Goal: Information Seeking & Learning: Learn about a topic

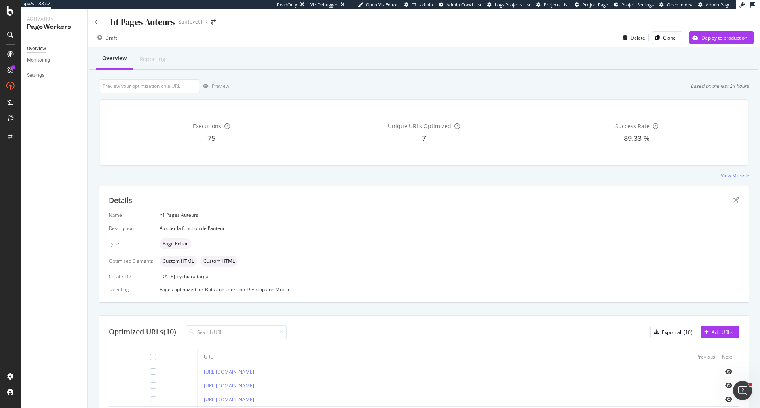
click at [40, 49] on div "Overview" at bounding box center [36, 49] width 19 height 8
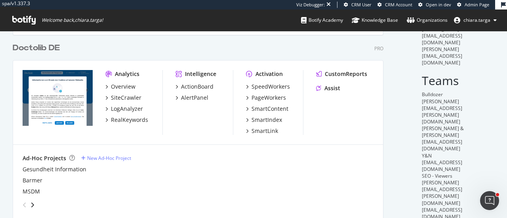
scroll to position [212, 0]
click at [129, 121] on div "RealKeywords" at bounding box center [129, 120] width 37 height 8
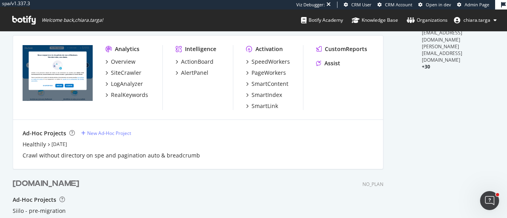
scroll to position [432, 0]
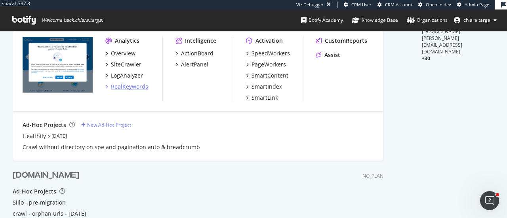
click at [135, 87] on div "RealKeywords" at bounding box center [129, 87] width 37 height 8
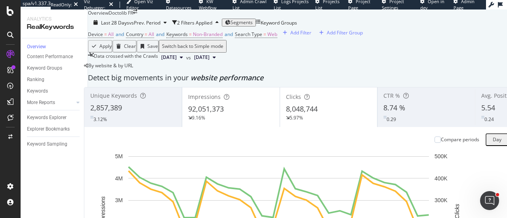
click at [253, 26] on span "Segments" at bounding box center [241, 22] width 22 height 7
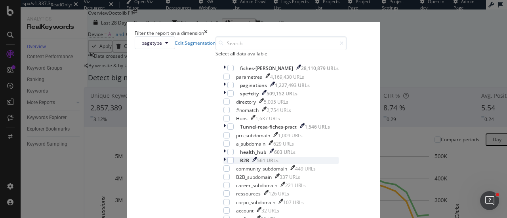
scroll to position [26, 0]
click at [227, 149] on div "modal" at bounding box center [230, 152] width 6 height 6
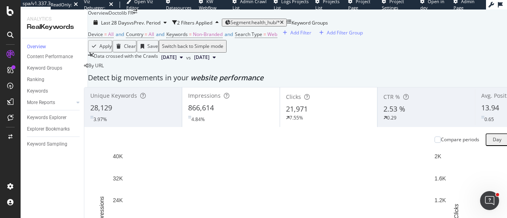
scroll to position [1, 0]
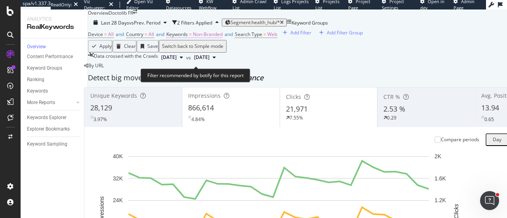
click at [217, 38] on span "Non-Branded" at bounding box center [208, 34] width 30 height 7
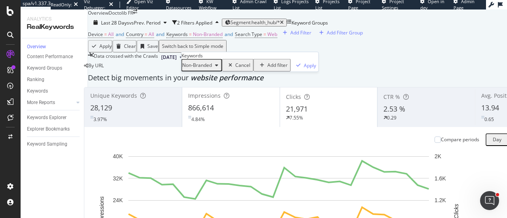
click at [212, 69] on span "Non-Branded" at bounding box center [197, 65] width 30 height 7
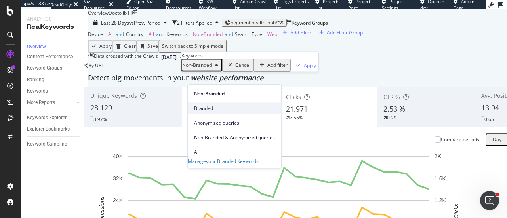
click at [207, 105] on span "Branded" at bounding box center [234, 108] width 81 height 7
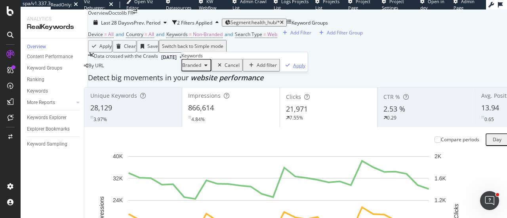
click at [280, 72] on button "Apply" at bounding box center [294, 65] width 28 height 13
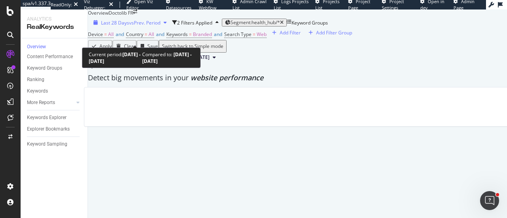
click at [154, 26] on span "vs Prev. Period" at bounding box center [144, 22] width 31 height 7
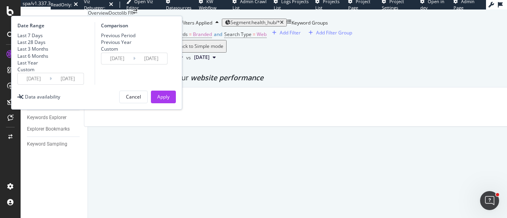
click at [49, 84] on input "2025/07/28" at bounding box center [34, 78] width 32 height 11
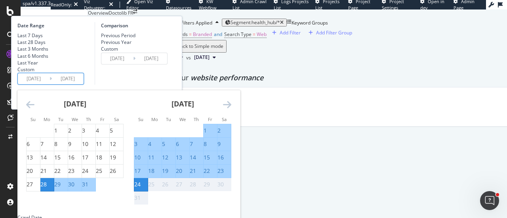
click at [34, 109] on icon "Move backward to switch to the previous month." at bounding box center [30, 105] width 8 height 10
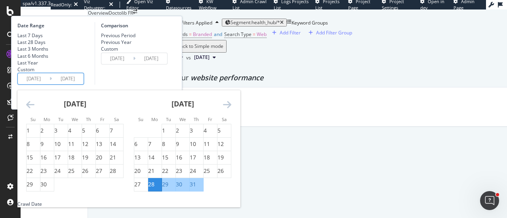
click at [34, 109] on icon "Move backward to switch to the previous month." at bounding box center [30, 105] width 8 height 10
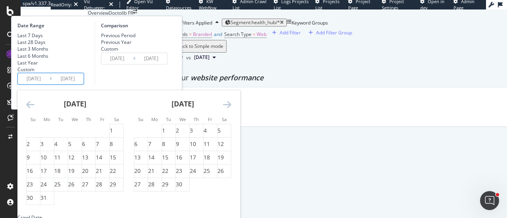
click at [34, 109] on icon "Move backward to switch to the previous month." at bounding box center [30, 105] width 8 height 10
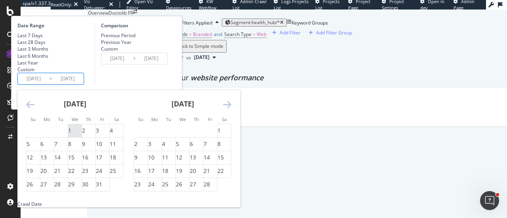
click at [71, 135] on div "1" at bounding box center [69, 131] width 3 height 8
type input "2025/01/01"
type input "2024/05/09"
type input "2024/12/31"
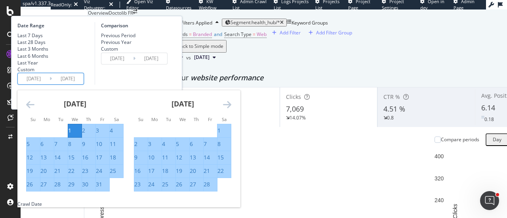
scroll to position [58, 0]
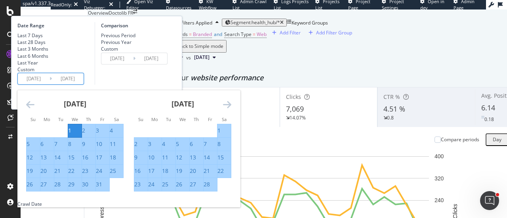
click at [170, 85] on div "Comparison Previous Period Previous Year Custom 2024/05/09 Navigate forward to …" at bounding box center [132, 53] width 75 height 63
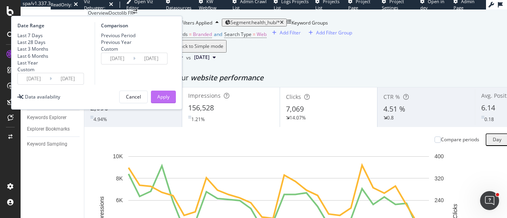
click at [176, 103] on button "Apply" at bounding box center [163, 97] width 25 height 13
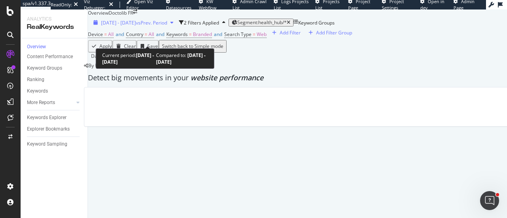
click at [167, 26] on span "vs Prev. Period" at bounding box center [151, 22] width 31 height 7
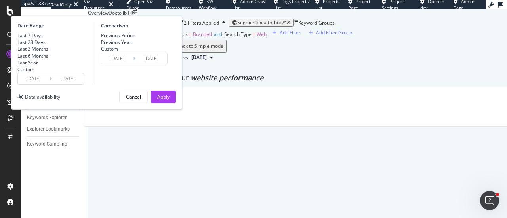
click at [131, 46] on div "Previous Year" at bounding box center [116, 42] width 30 height 7
type input "2024/01/03"
type input "2024/08/25"
click at [169, 100] on div "Apply" at bounding box center [163, 96] width 12 height 7
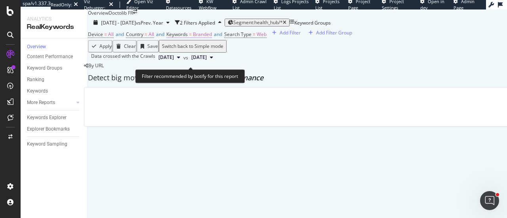
click at [212, 38] on span "Branded" at bounding box center [202, 34] width 19 height 7
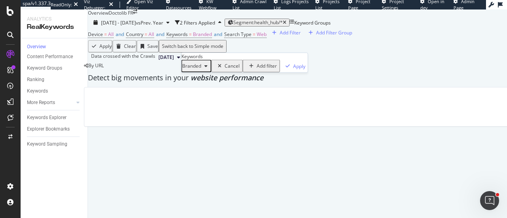
click at [201, 69] on span "Branded" at bounding box center [191, 66] width 19 height 7
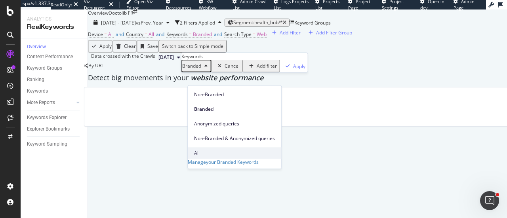
click at [201, 150] on span "All" at bounding box center [234, 153] width 81 height 7
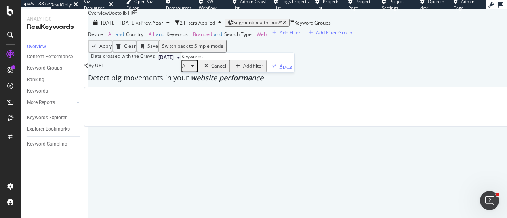
click at [280, 69] on div "Apply" at bounding box center [286, 66] width 12 height 7
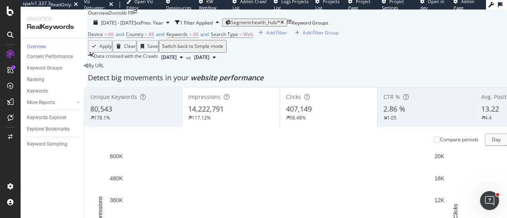
scroll to position [87, 0]
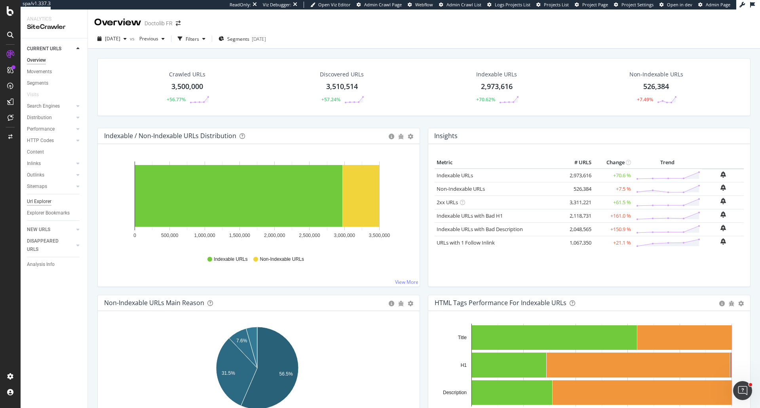
click at [34, 198] on div "Url Explorer" at bounding box center [39, 202] width 25 height 8
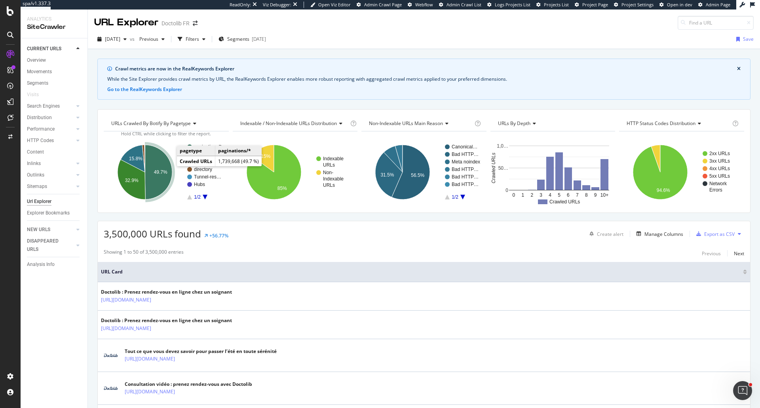
click at [168, 166] on icon "A chart." at bounding box center [158, 172] width 27 height 55
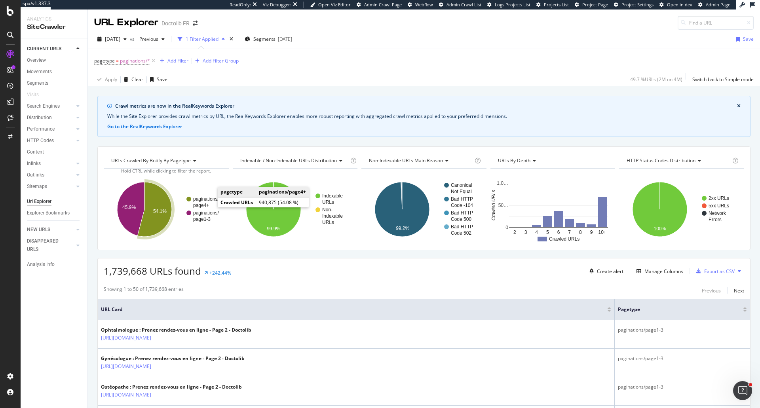
click at [209, 206] on rect "A chart." at bounding box center [203, 202] width 35 height 11
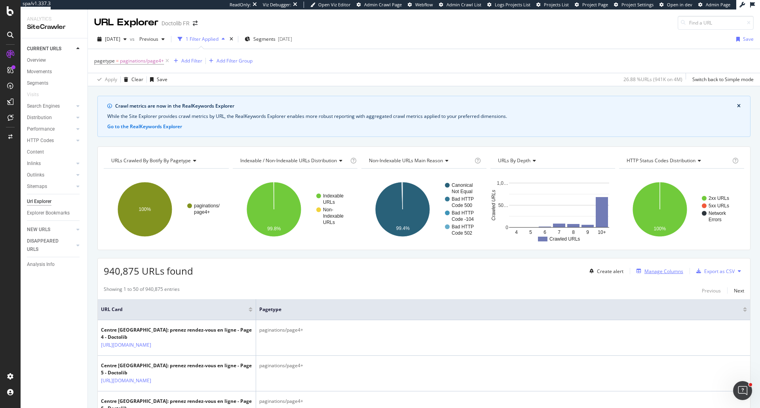
click at [651, 274] on div "Manage Columns" at bounding box center [664, 271] width 39 height 7
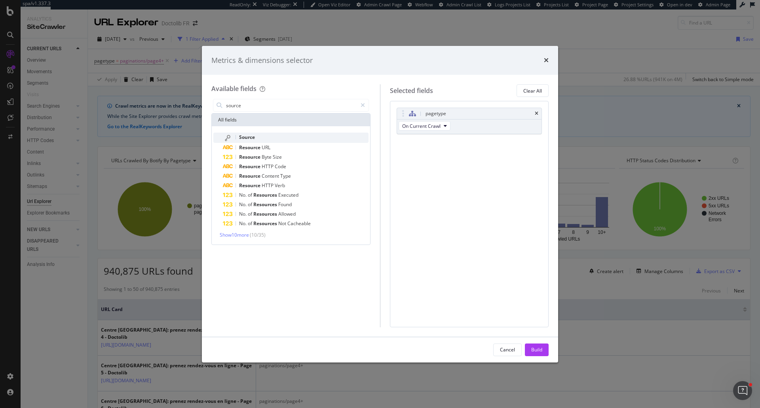
type input "source"
click at [282, 138] on div "Source" at bounding box center [296, 138] width 146 height 10
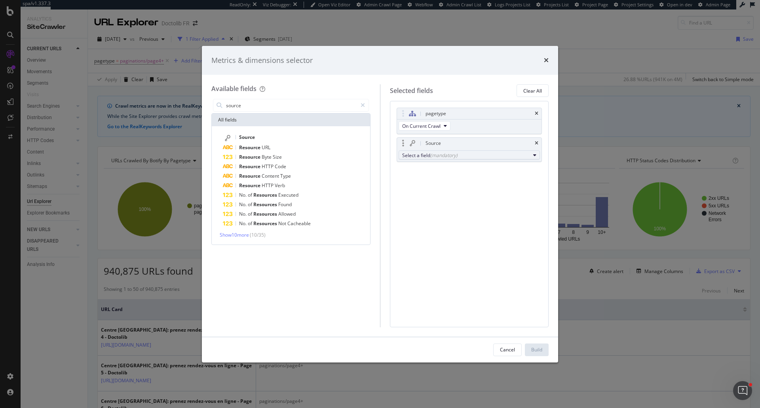
click at [407, 157] on div "Select a field (mandatory)" at bounding box center [466, 155] width 128 height 7
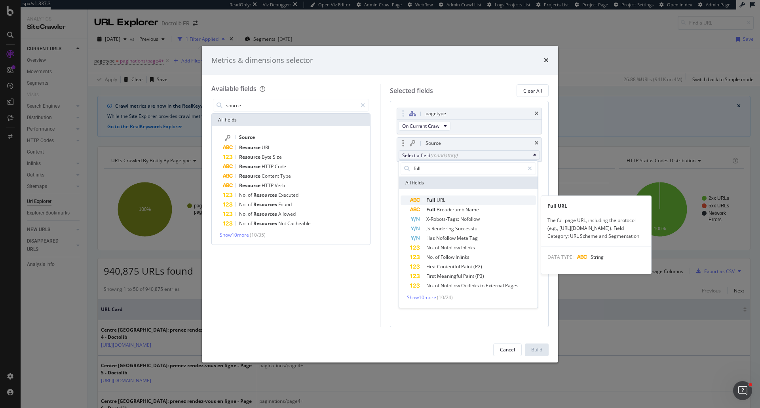
type input "full"
click at [465, 200] on span "Full URL" at bounding box center [473, 201] width 126 height 10
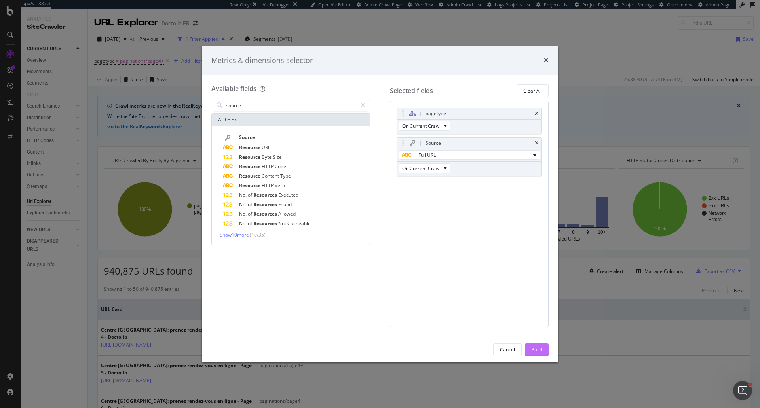
click at [538, 346] on div "Build" at bounding box center [536, 349] width 11 height 7
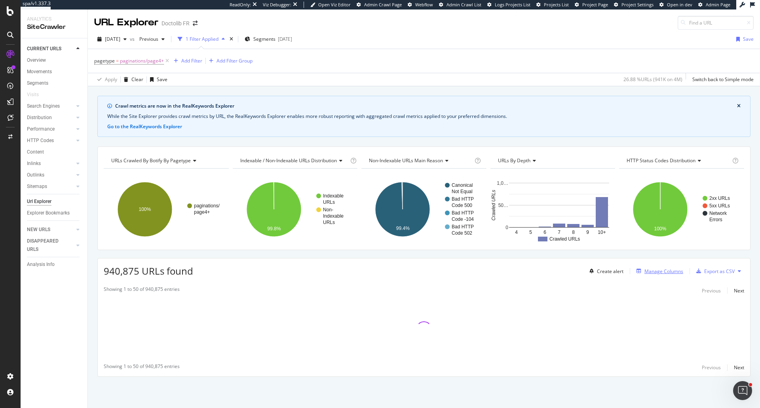
click at [665, 275] on div "Manage Columns" at bounding box center [659, 271] width 50 height 9
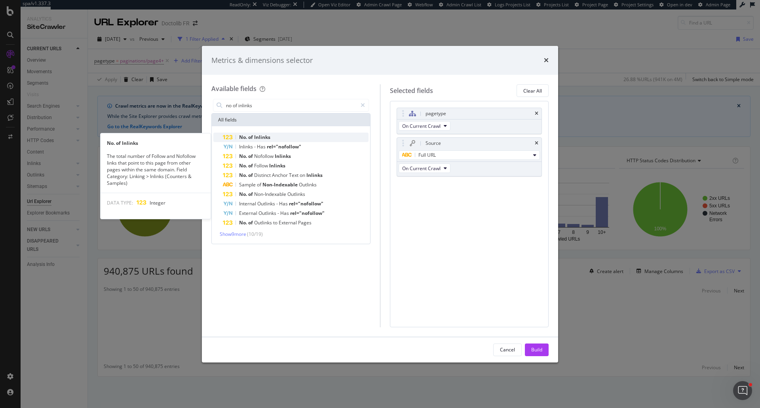
type input "no of inlinks"
click at [265, 135] on span "Inlinks" at bounding box center [262, 137] width 16 height 7
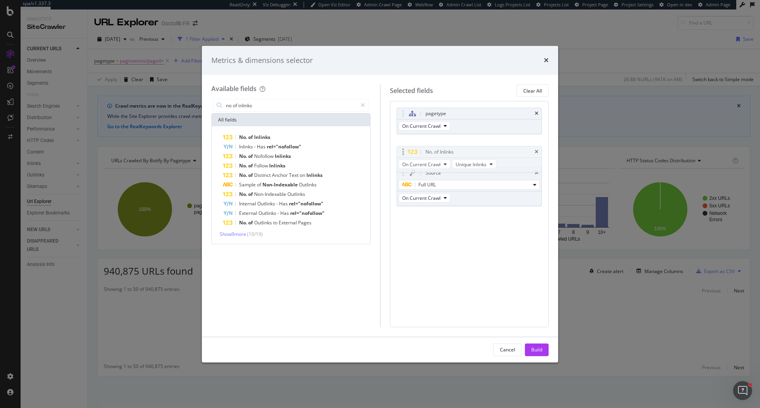
drag, startPoint x: 405, startPoint y: 186, endPoint x: 405, endPoint y: 147, distance: 38.8
click at [405, 147] on body "spa/v1.337.3 ReadOnly: Viz Debugger: Open Viz Editor Admin Crawl Page Webflow A…" at bounding box center [380, 204] width 760 height 408
click at [534, 347] on div "Build" at bounding box center [536, 349] width 11 height 7
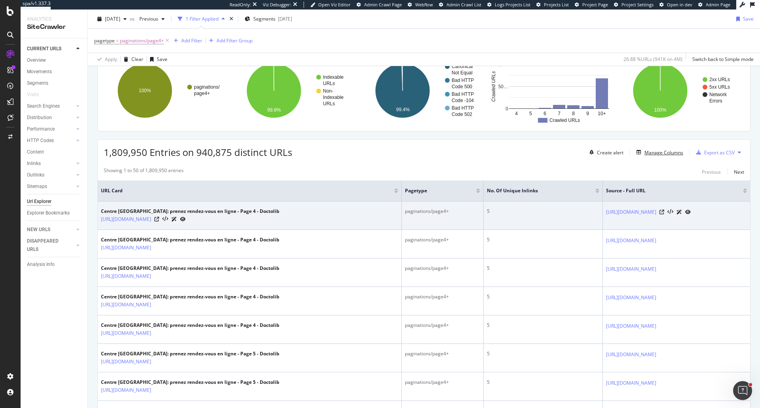
scroll to position [158, 0]
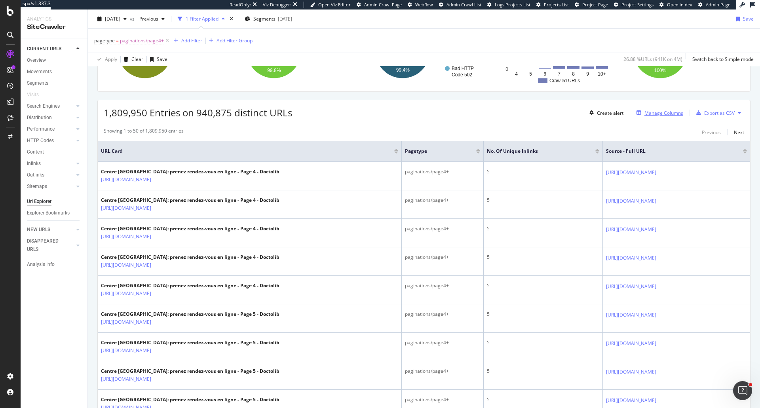
click at [646, 112] on div "Manage Columns" at bounding box center [664, 113] width 39 height 7
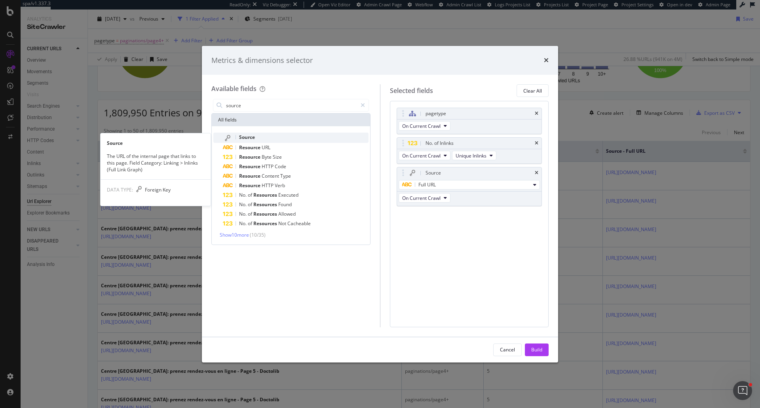
type input "source"
click at [263, 137] on div "Source" at bounding box center [296, 138] width 146 height 10
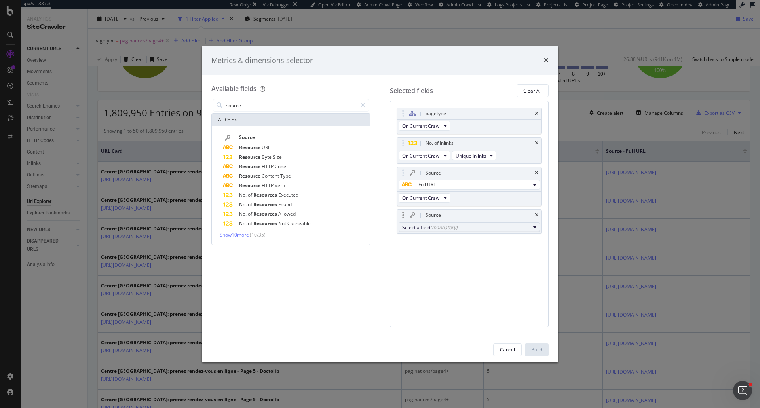
click at [430, 225] on div "(mandatory)" at bounding box center [443, 227] width 27 height 7
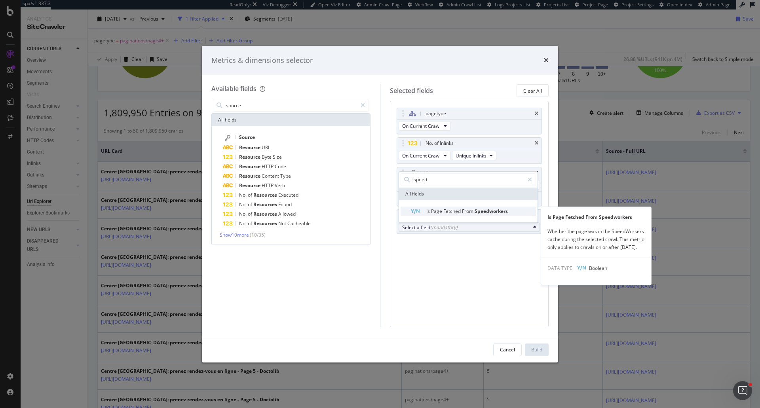
type input "speed"
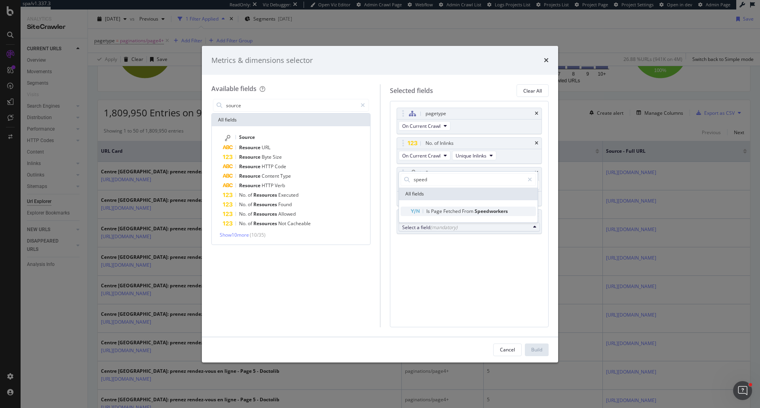
click at [451, 212] on span "Fetched" at bounding box center [452, 211] width 19 height 7
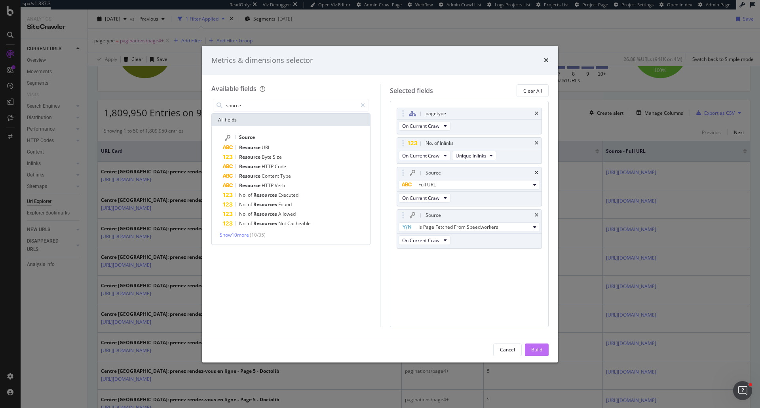
click at [531, 354] on div "Build" at bounding box center [536, 350] width 11 height 12
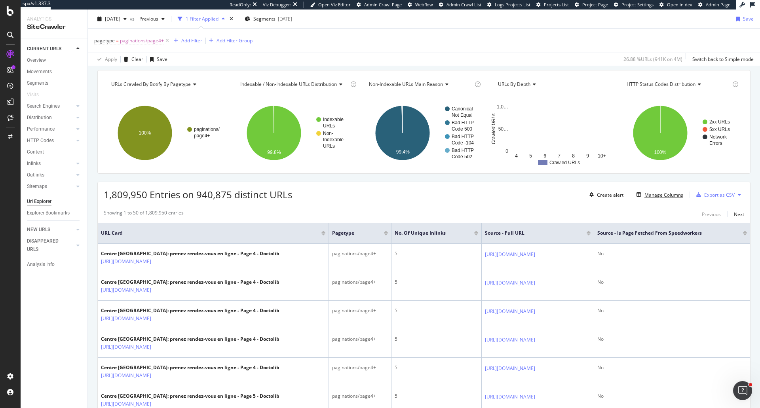
scroll to position [116, 0]
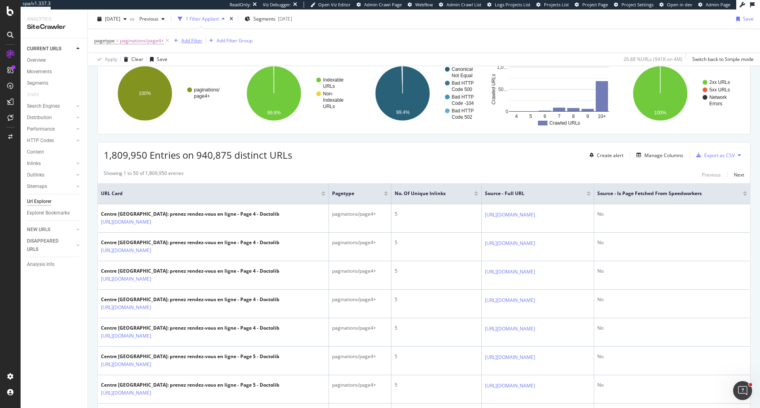
click at [201, 40] on div "Add Filter" at bounding box center [191, 40] width 21 height 7
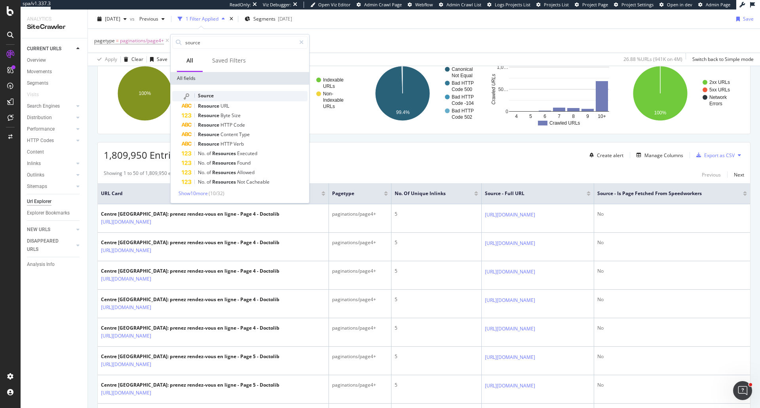
type input "source"
click at [215, 96] on div "Source" at bounding box center [245, 96] width 126 height 10
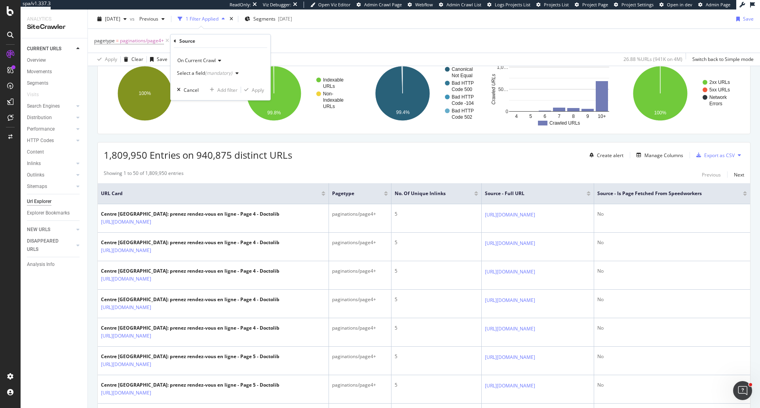
click at [214, 69] on div "Select a field (mandatory)" at bounding box center [209, 73] width 65 height 12
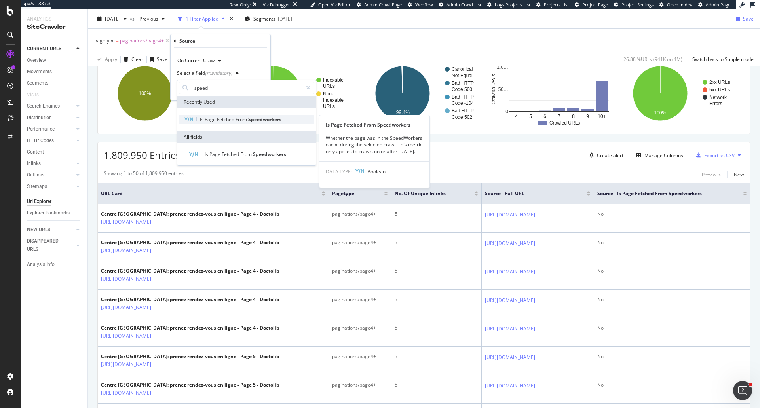
type input "speed"
click at [221, 121] on span "Fetched" at bounding box center [226, 119] width 19 height 7
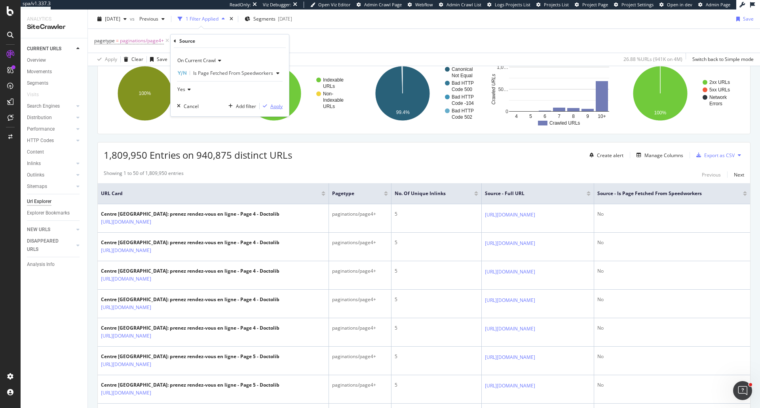
click at [263, 107] on icon "button" at bounding box center [265, 106] width 4 height 5
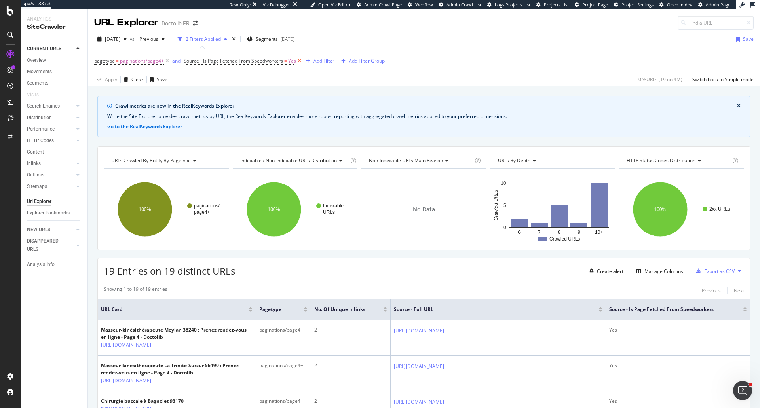
click at [299, 62] on icon at bounding box center [299, 61] width 7 height 8
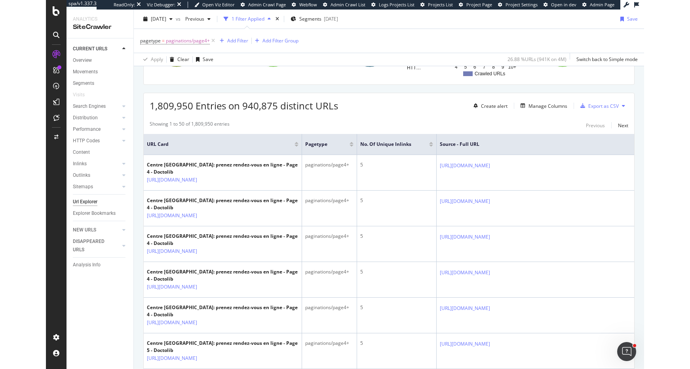
scroll to position [158, 0]
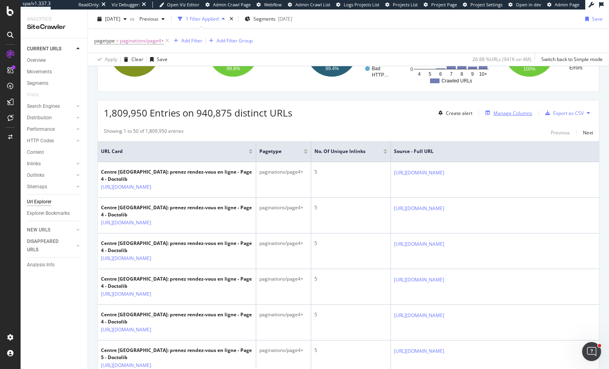
click at [493, 112] on div "Manage Columns" at bounding box center [512, 113] width 39 height 7
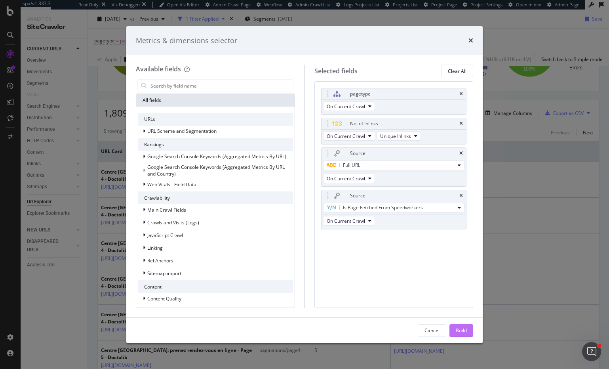
click at [464, 330] on div "Build" at bounding box center [461, 330] width 11 height 7
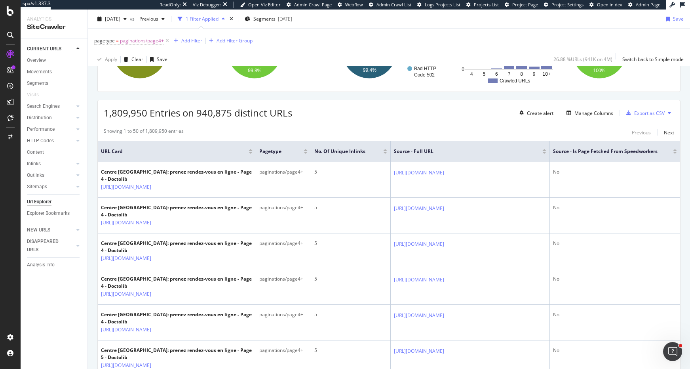
drag, startPoint x: 607, startPoint y: 155, endPoint x: 522, endPoint y: 159, distance: 85.2
click at [522, 159] on th "Source - Full URL" at bounding box center [470, 151] width 159 height 21
click at [392, 158] on th "Source - Full URL" at bounding box center [470, 151] width 159 height 21
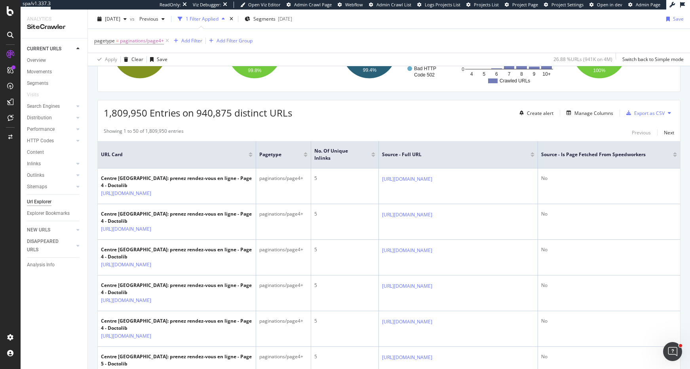
drag, startPoint x: 390, startPoint y: 157, endPoint x: 343, endPoint y: 157, distance: 47.9
click at [343, 157] on th "No. of Unique Inlinks" at bounding box center [345, 154] width 68 height 27
drag, startPoint x: 537, startPoint y: 160, endPoint x: 544, endPoint y: 160, distance: 7.5
click at [544, 160] on span at bounding box center [543, 154] width 5 height 27
drag, startPoint x: 256, startPoint y: 156, endPoint x: 245, endPoint y: 157, distance: 10.4
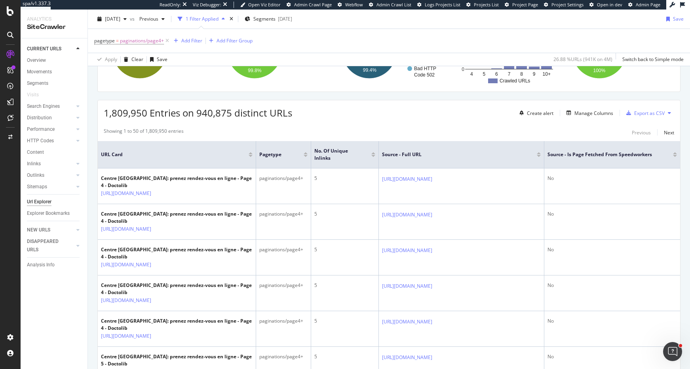
click at [245, 157] on th "URL Card" at bounding box center [177, 154] width 158 height 27
drag, startPoint x: 543, startPoint y: 155, endPoint x: 474, endPoint y: 162, distance: 68.8
click at [474, 162] on th "Source - Full URL" at bounding box center [453, 154] width 149 height 27
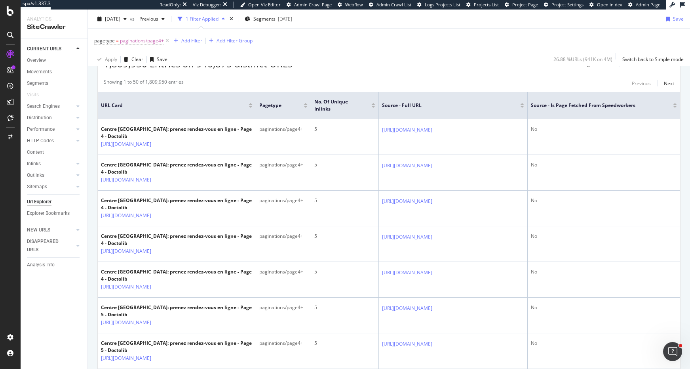
scroll to position [211, 0]
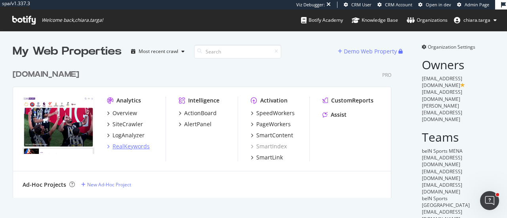
click at [139, 143] on div "RealKeywords" at bounding box center [130, 147] width 37 height 8
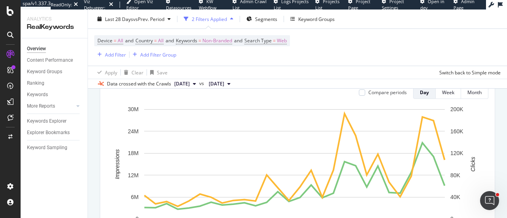
scroll to position [93, 0]
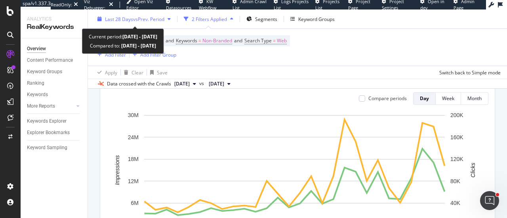
click at [157, 18] on span "vs Prev. Period" at bounding box center [148, 18] width 31 height 7
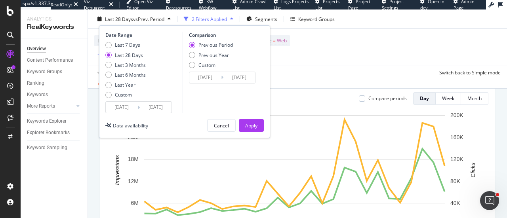
click at [132, 69] on div "Last 7 Days Last 28 Days Last 3 Months Last 6 Months Last Year Custom" at bounding box center [125, 72] width 40 height 60
click at [132, 71] on div "Last 7 Days Last 28 Days Last 3 Months Last 6 Months Last Year Custom" at bounding box center [125, 72] width 40 height 60
click at [129, 74] on div "Last 6 Months" at bounding box center [130, 75] width 31 height 7
type input "2025/02/26"
type input "2024/08/28"
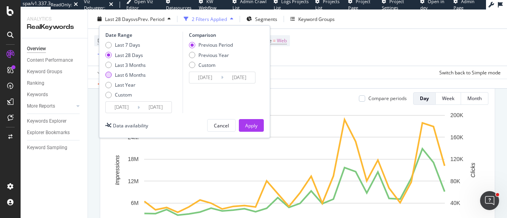
type input "2025/02/25"
click at [247, 123] on div "Apply" at bounding box center [251, 125] width 12 height 7
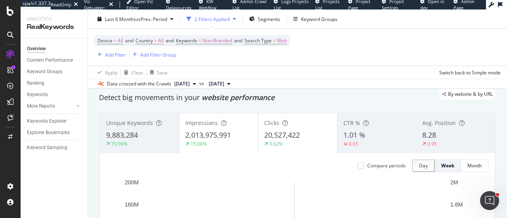
scroll to position [26, 0]
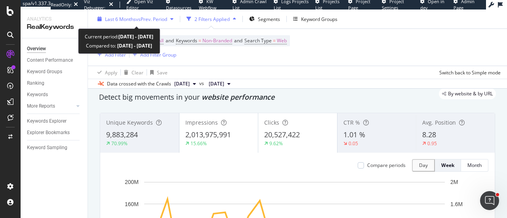
click at [153, 21] on span "vs Prev. Period" at bounding box center [151, 18] width 31 height 7
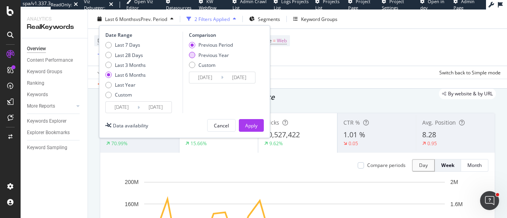
click at [204, 56] on div "Previous Year" at bounding box center [213, 54] width 30 height 7
type input "2024/02/28"
type input "2024/08/26"
click at [255, 121] on div "Apply" at bounding box center [251, 126] width 12 height 12
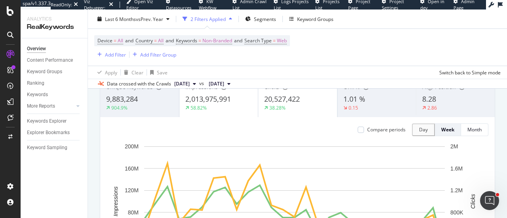
scroll to position [60, 0]
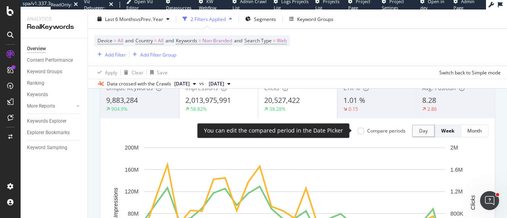
click at [378, 128] on div "Compare periods" at bounding box center [386, 130] width 38 height 7
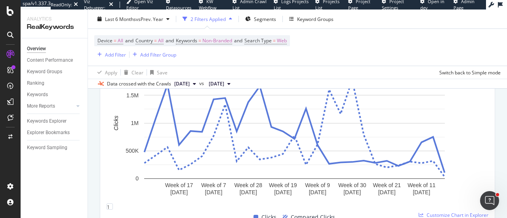
scroll to position [394, 0]
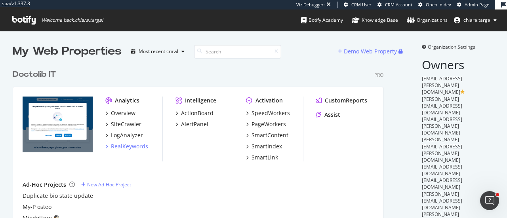
click at [128, 144] on div "RealKeywords" at bounding box center [129, 147] width 37 height 8
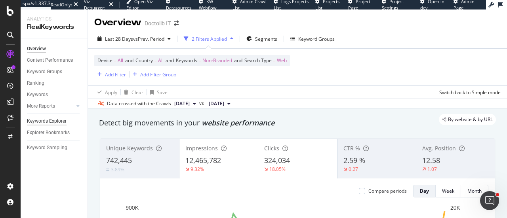
click at [61, 122] on div "Keywords Explorer" at bounding box center [47, 121] width 40 height 8
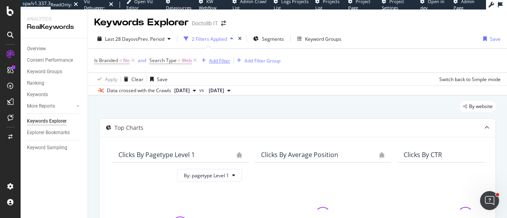
click at [223, 65] on div "Add Filter" at bounding box center [214, 60] width 32 height 9
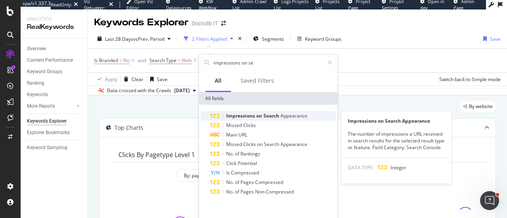
type input "impressions on se"
click at [265, 115] on span "Search" at bounding box center [271, 115] width 17 height 7
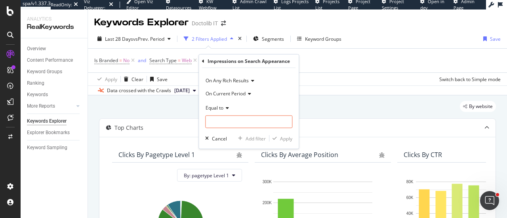
click at [223, 106] on span "Equal to" at bounding box center [215, 107] width 18 height 7
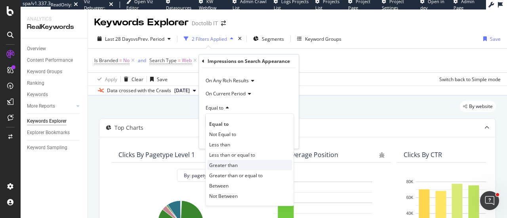
click at [222, 163] on span "Greater than" at bounding box center [223, 165] width 29 height 7
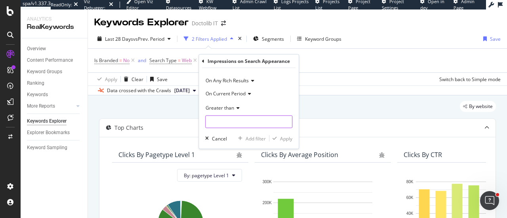
click at [219, 122] on input "number" at bounding box center [248, 122] width 87 height 13
type input "0"
click at [279, 137] on div "button" at bounding box center [274, 138] width 11 height 5
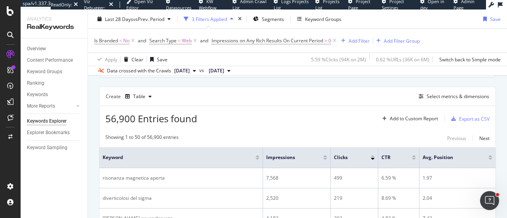
scroll to position [207, 0]
click at [274, 39] on span "Impressions on Any Rich Results On Current Period" at bounding box center [267, 40] width 112 height 7
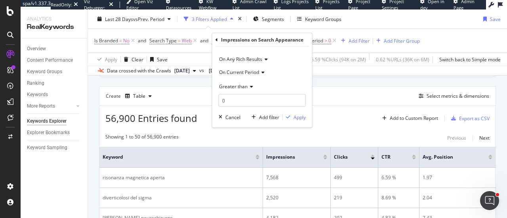
click at [245, 70] on span "On Current Period" at bounding box center [239, 72] width 40 height 7
click at [245, 59] on span "On Any Rich Results" at bounding box center [240, 59] width 43 height 7
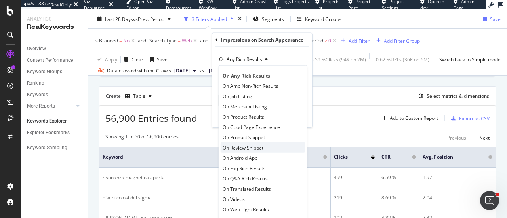
click at [248, 148] on span "On Review Snippet" at bounding box center [243, 147] width 41 height 7
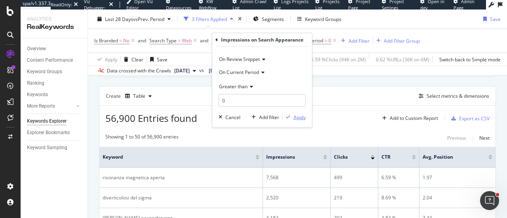
click at [299, 118] on div "Apply" at bounding box center [299, 117] width 12 height 7
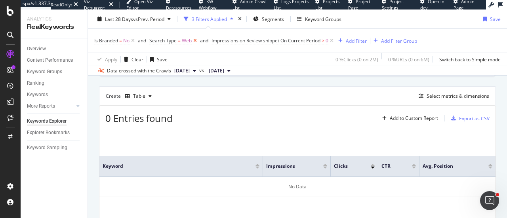
click at [194, 40] on icon at bounding box center [195, 41] width 7 height 8
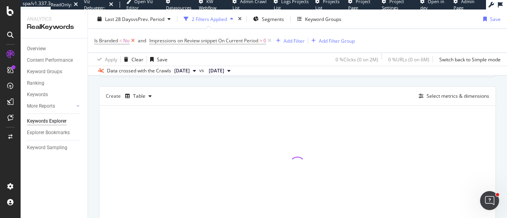
click at [133, 43] on icon at bounding box center [132, 41] width 7 height 8
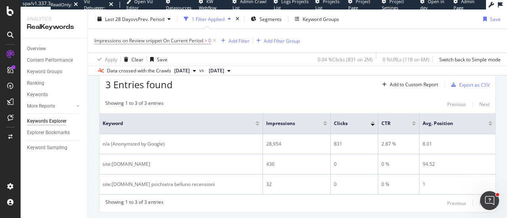
scroll to position [261, 0]
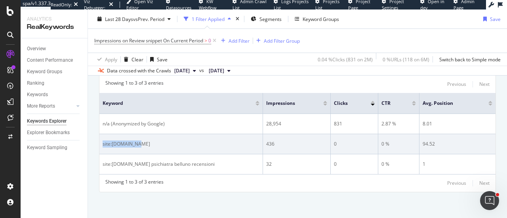
drag, startPoint x: 102, startPoint y: 141, endPoint x: 139, endPoint y: 142, distance: 36.4
click at [139, 142] on td "site:dottori.it" at bounding box center [181, 144] width 164 height 20
copy div "site:dottori.it"
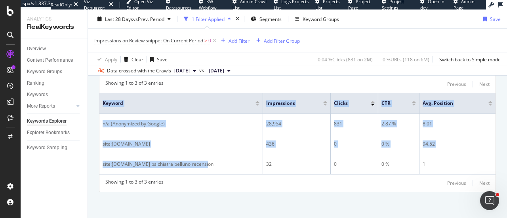
drag, startPoint x: 210, startPoint y: 160, endPoint x: 91, endPoint y: 156, distance: 119.3
click at [91, 156] on div "By URL Top Charts Clicks By pagetype Level 1 By: pagetype Level 1 Hold CTRL whi…" at bounding box center [297, 27] width 419 height 385
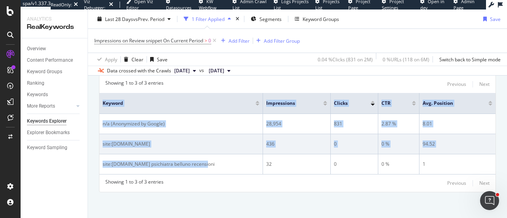
click at [145, 135] on td "site:dottori.it" at bounding box center [181, 144] width 164 height 20
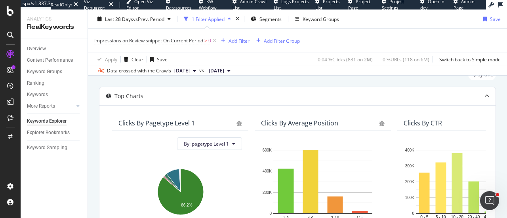
scroll to position [0, 0]
